Goal: Information Seeking & Learning: Learn about a topic

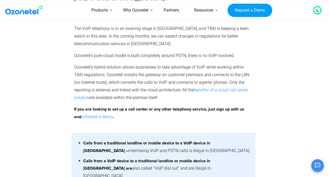
scroll to position [670, 0]
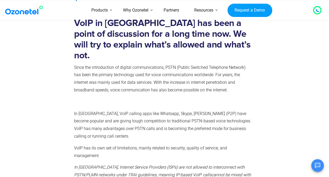
scroll to position [145, 0]
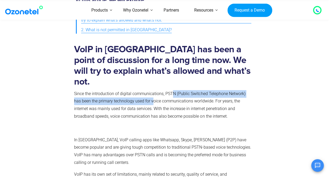
drag, startPoint x: 172, startPoint y: 83, endPoint x: 156, endPoint y: 91, distance: 18.3
click at [154, 91] on p "Since the introduction of digital communications, PSTN (Public Switched Telepho…" at bounding box center [163, 105] width 179 height 30
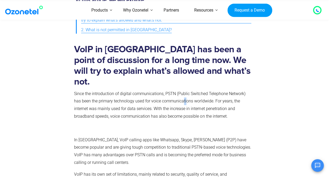
drag, startPoint x: 156, startPoint y: 91, endPoint x: 178, endPoint y: 90, distance: 22.3
click at [178, 90] on p "Since the introduction of digital communications, PSTN (Public Switched Telepho…" at bounding box center [163, 105] width 179 height 30
drag, startPoint x: 178, startPoint y: 90, endPoint x: 197, endPoint y: 91, distance: 18.6
click at [197, 91] on p "Since the introduction of digital communications, PSTN (Public Switched Telepho…" at bounding box center [163, 105] width 179 height 30
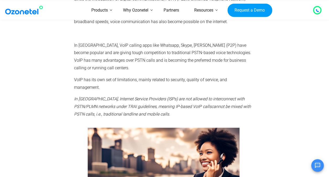
scroll to position [250, 0]
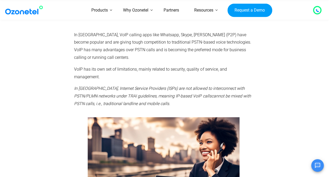
click at [78, 86] on em "In [GEOGRAPHIC_DATA], Internet Service Providers (ISPs) are not allowed to inte…" at bounding box center [159, 92] width 171 height 13
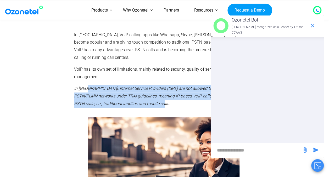
drag, startPoint x: 85, startPoint y: 62, endPoint x: 139, endPoint y: 74, distance: 55.2
click at [139, 85] on p "In India, Internet Service Providers (ISPs) are not allowed to interconnect wit…" at bounding box center [163, 96] width 179 height 23
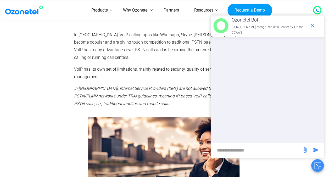
drag, startPoint x: 139, startPoint y: 74, endPoint x: 144, endPoint y: 78, distance: 6.2
click at [144, 93] on em "cannot be mixed with PSTN calls, i.e., traditional landline and mobile calls." at bounding box center [162, 99] width 177 height 13
click at [163, 85] on p "In India, Internet Service Providers (ISPs) are not allowed to interconnect wit…" at bounding box center [163, 96] width 179 height 23
click at [314, 25] on icon "end chat or minimize" at bounding box center [313, 26] width 6 height 6
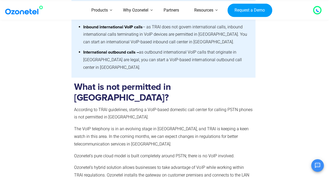
scroll to position [564, 0]
